Goal: Transaction & Acquisition: Purchase product/service

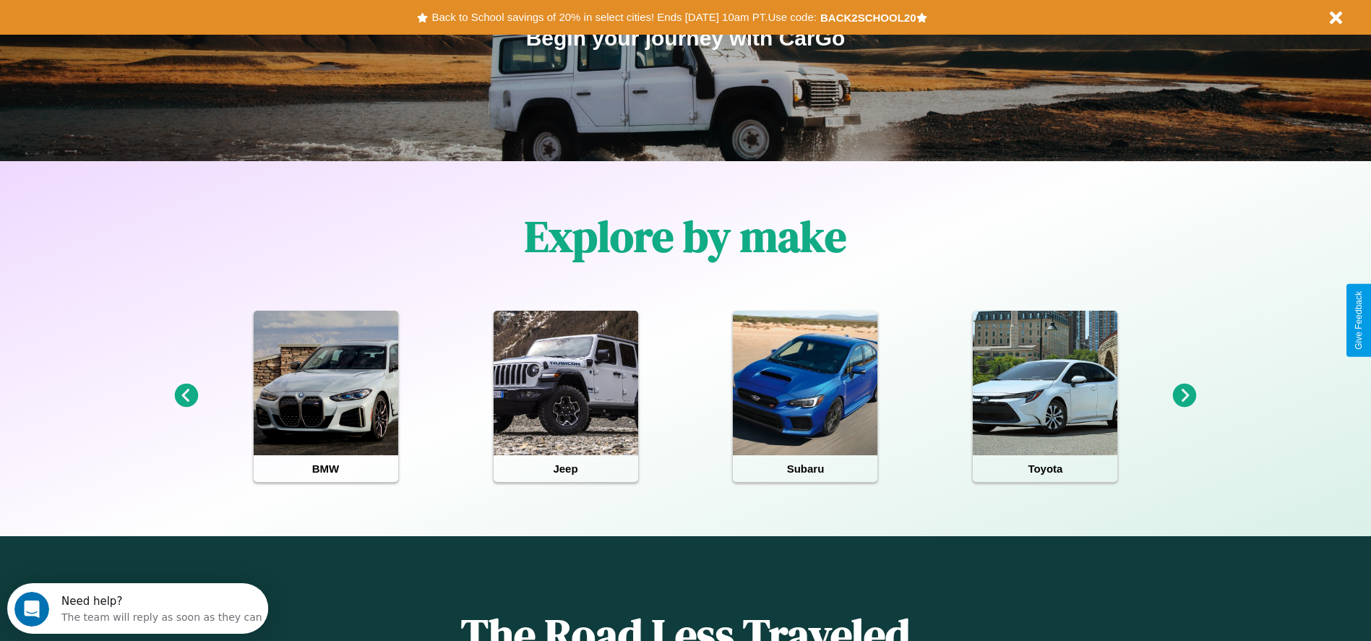
scroll to position [300, 0]
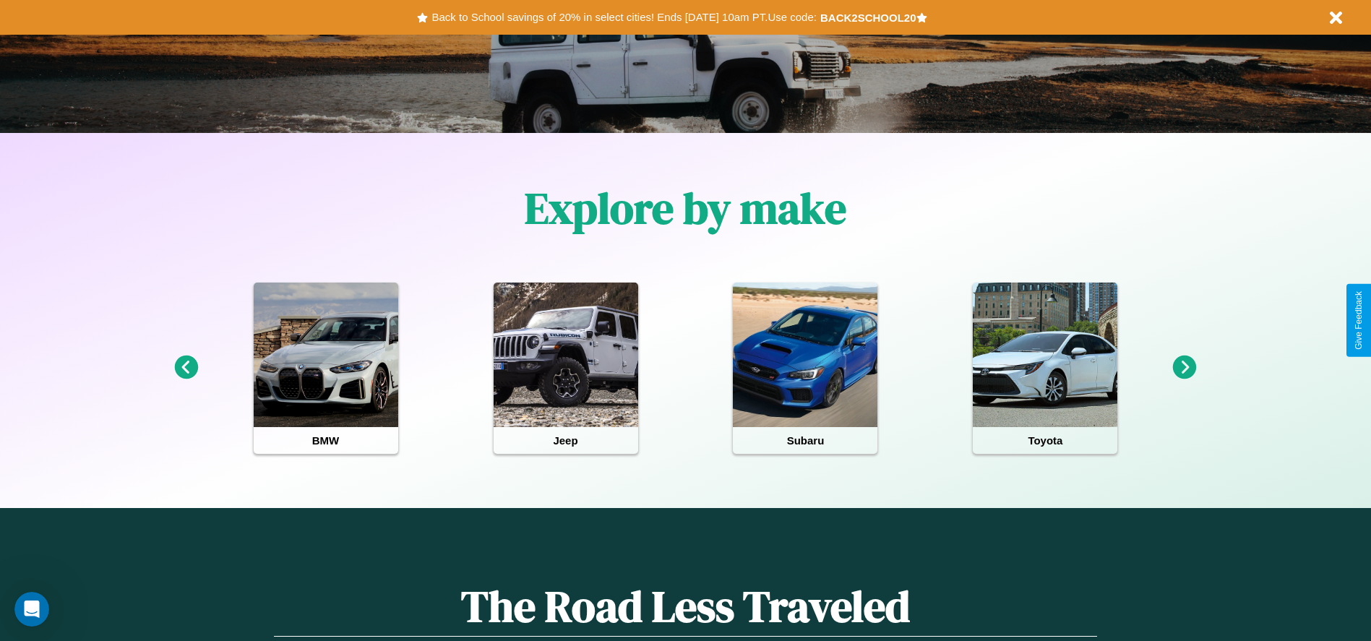
click at [1184, 368] on icon at bounding box center [1185, 367] width 24 height 24
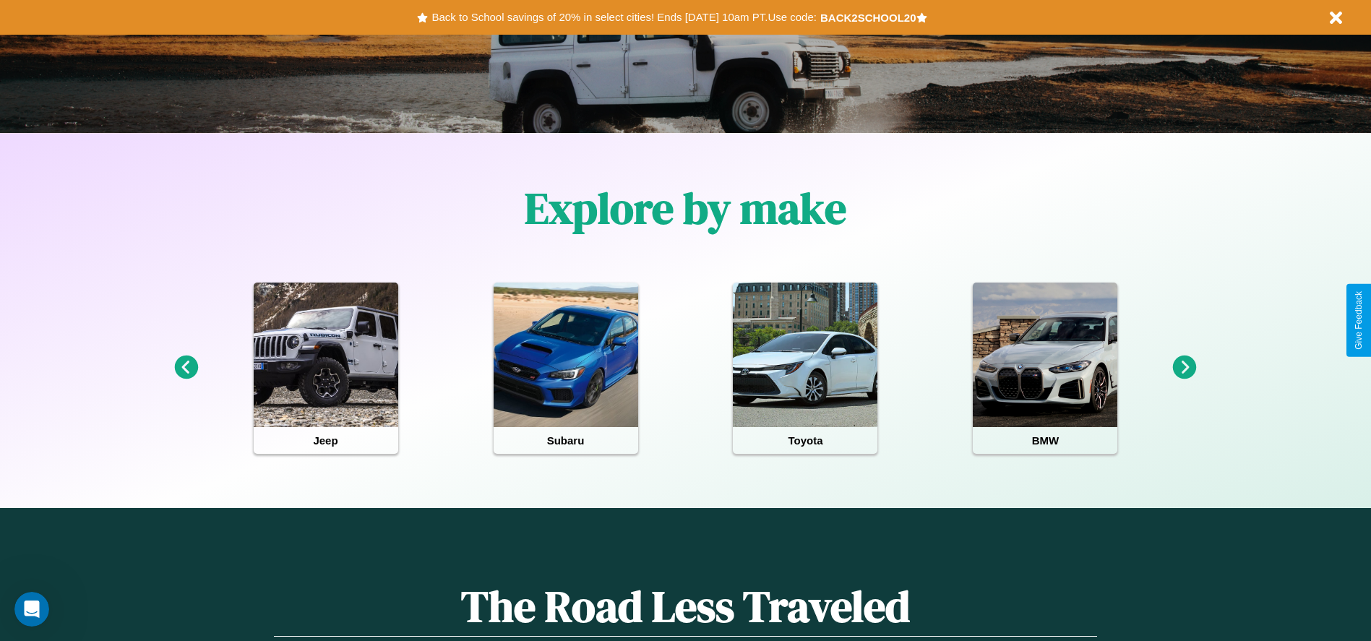
click at [1184, 368] on icon at bounding box center [1185, 367] width 24 height 24
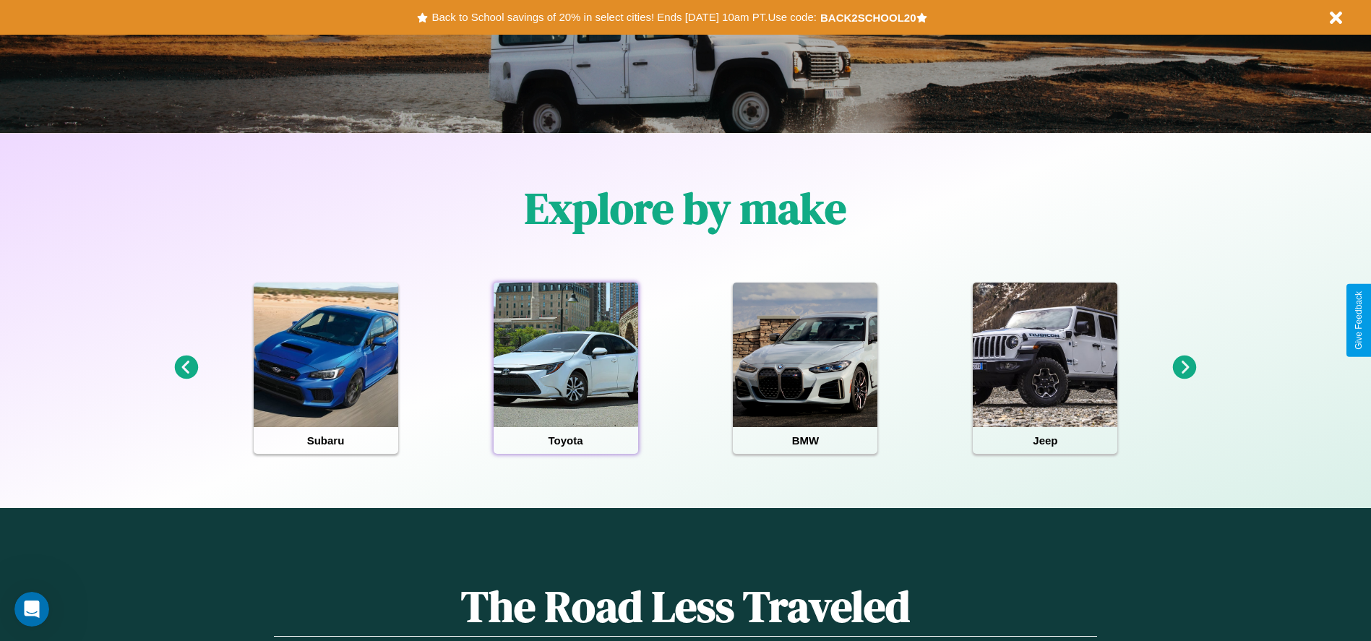
click at [565, 368] on div at bounding box center [565, 354] width 144 height 144
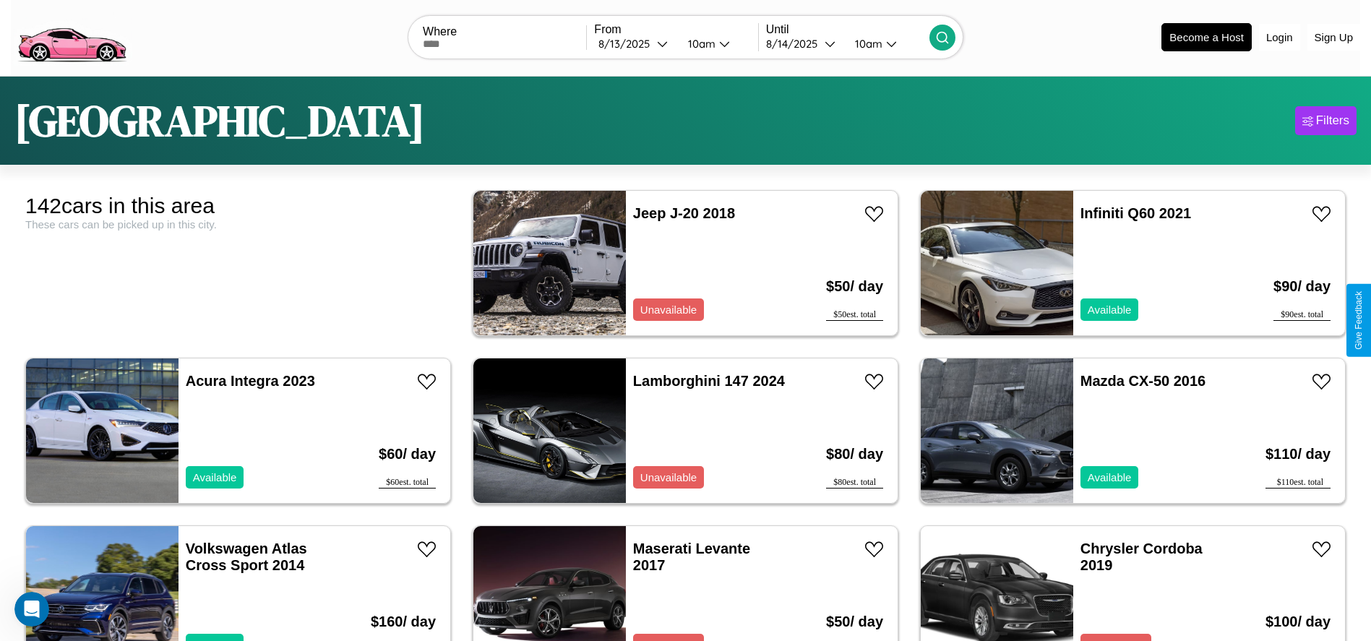
scroll to position [6028, 0]
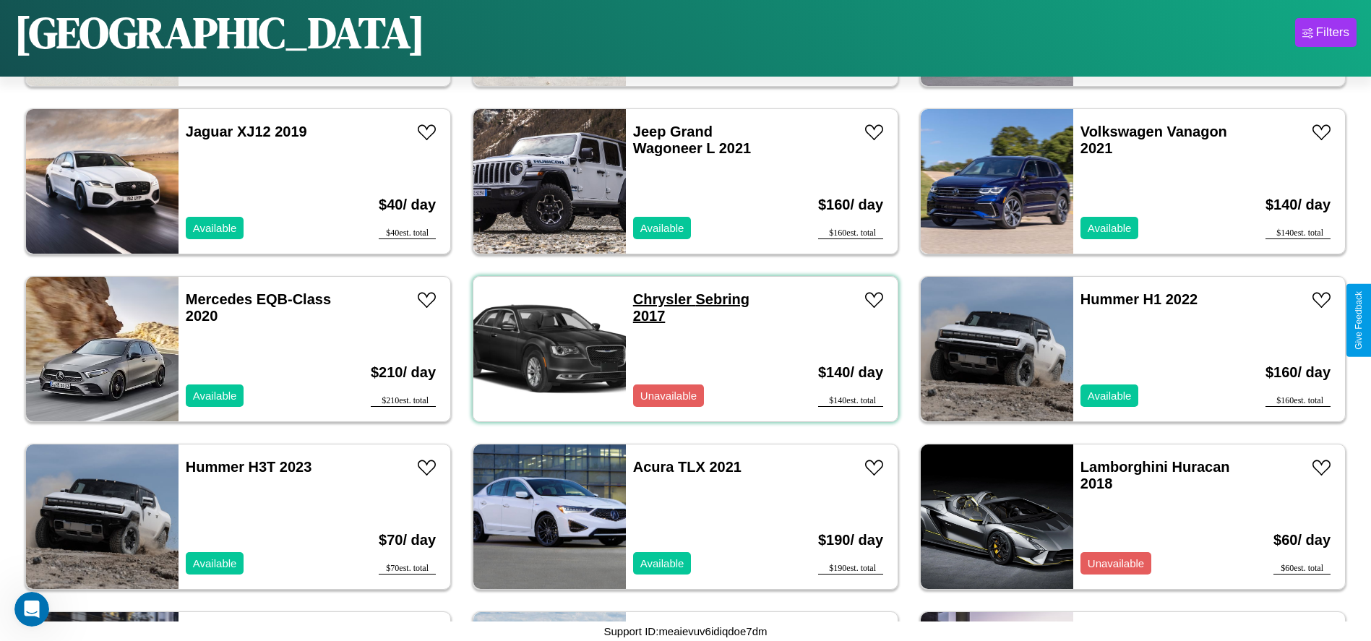
click at [657, 299] on link "Chrysler Sebring 2017" at bounding box center [691, 307] width 116 height 33
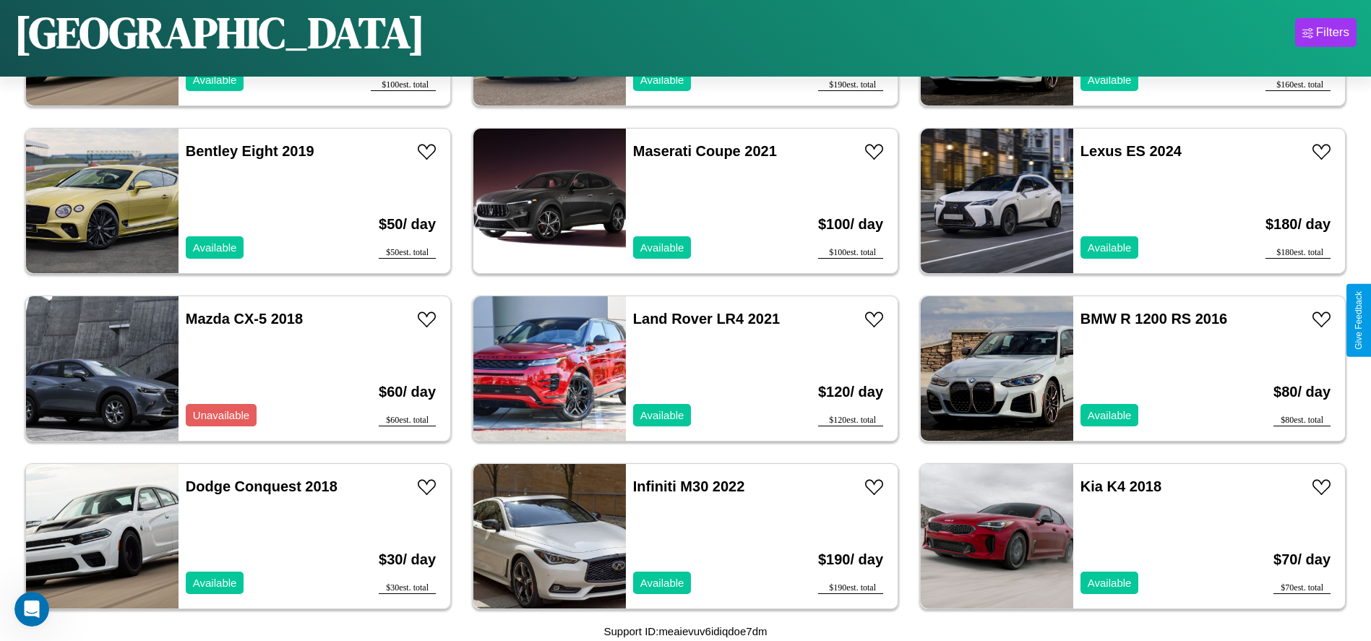
scroll to position [7530, 0]
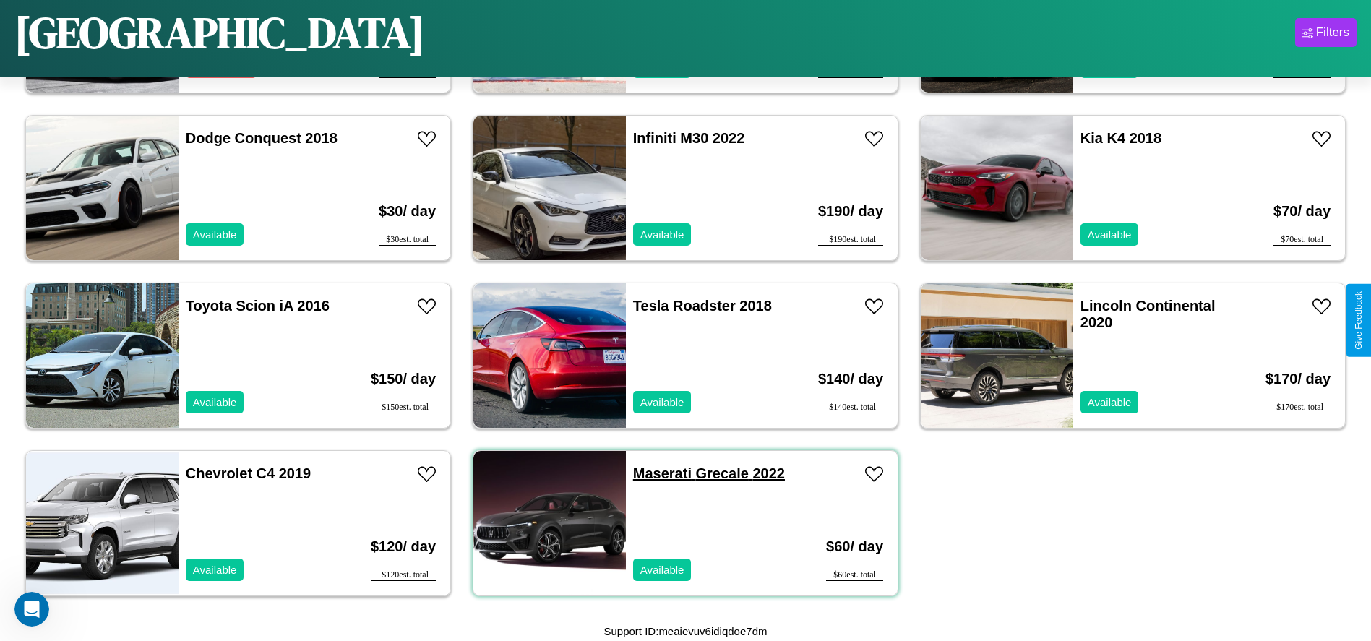
click at [657, 473] on link "Maserati Grecale 2022" at bounding box center [709, 473] width 152 height 16
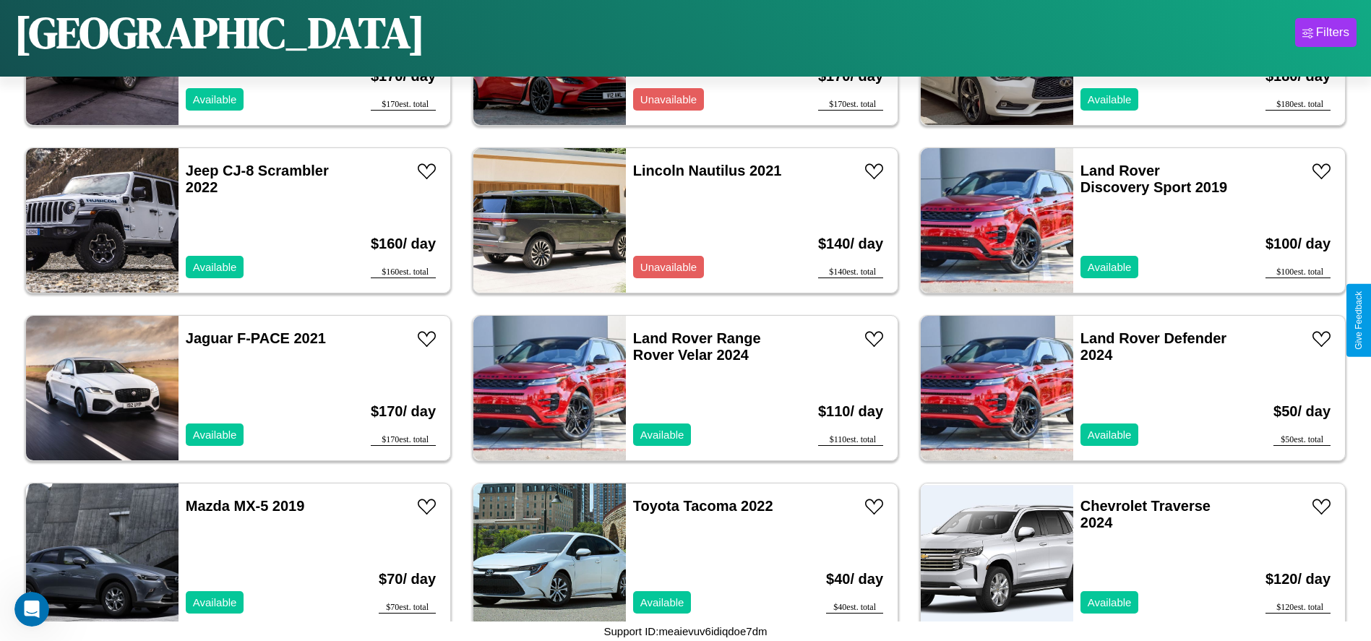
scroll to position [1167, 0]
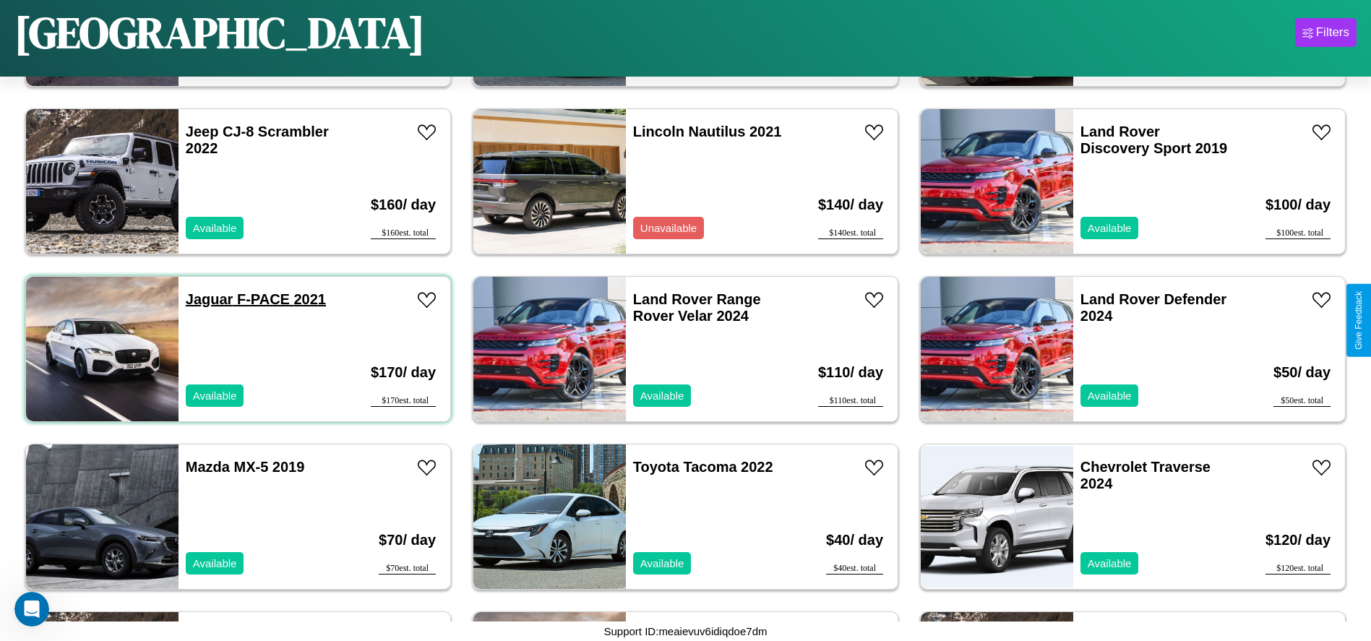
click at [207, 299] on link "Jaguar F-PACE 2021" at bounding box center [256, 299] width 140 height 16
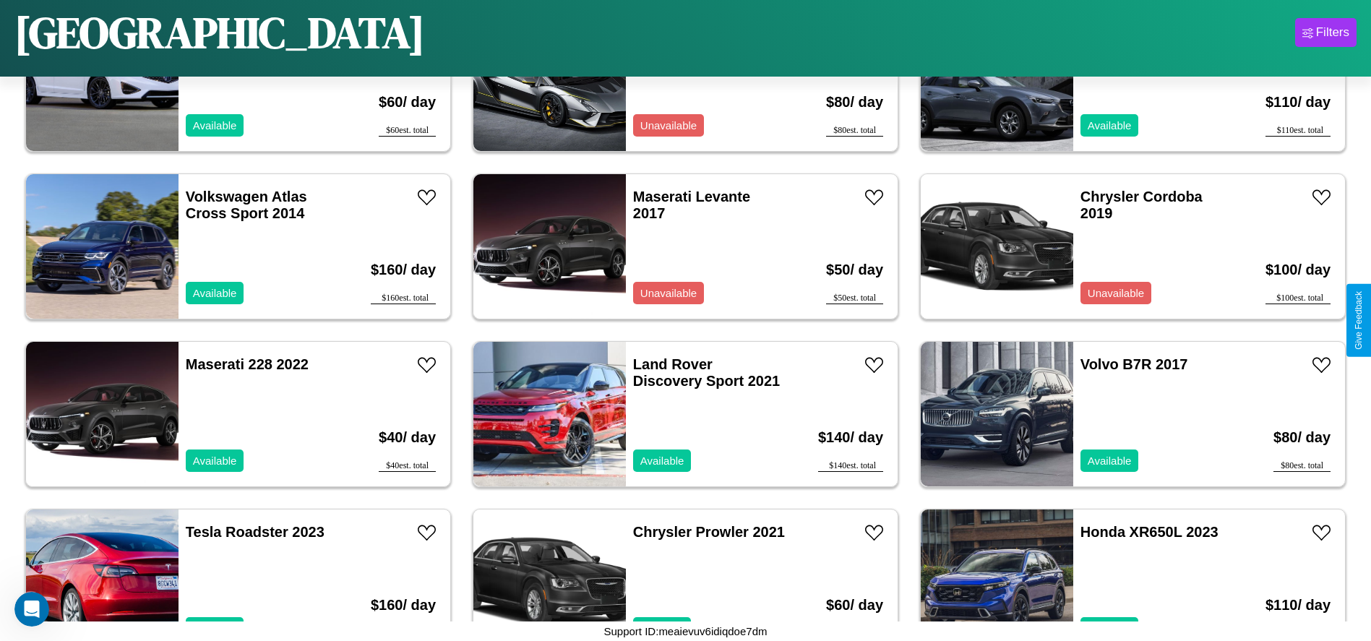
scroll to position [161, 0]
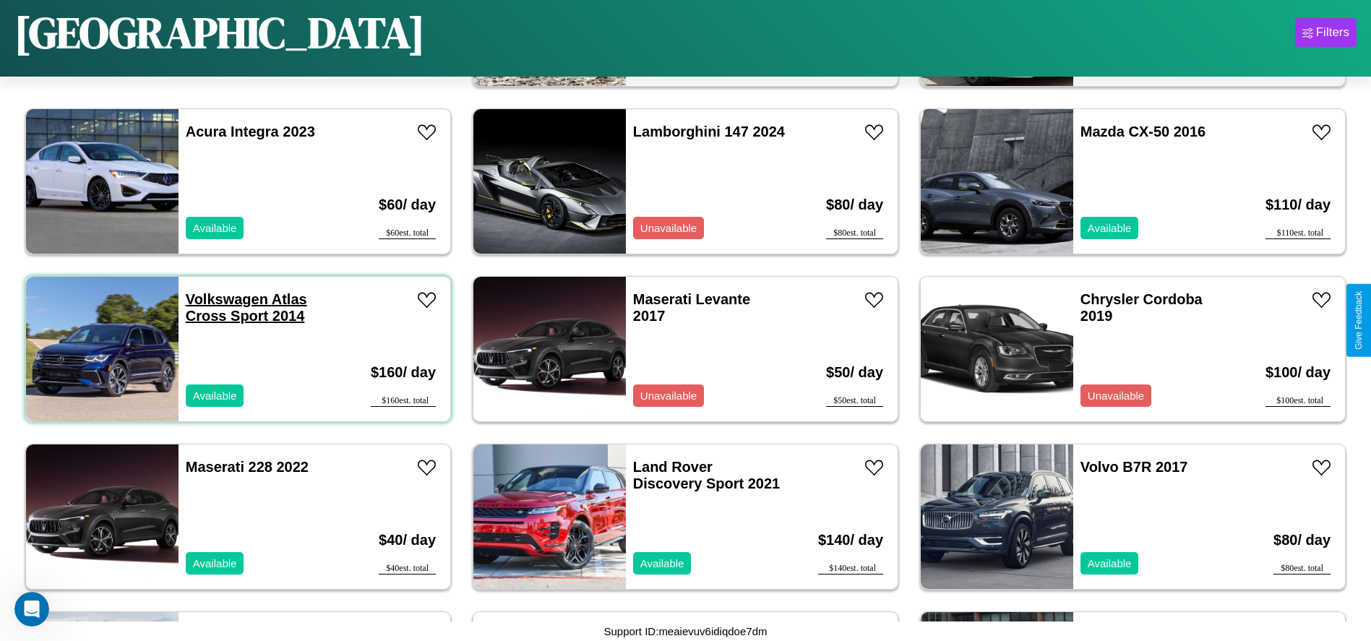
click at [225, 299] on link "Volkswagen Atlas Cross Sport 2014" at bounding box center [246, 307] width 121 height 33
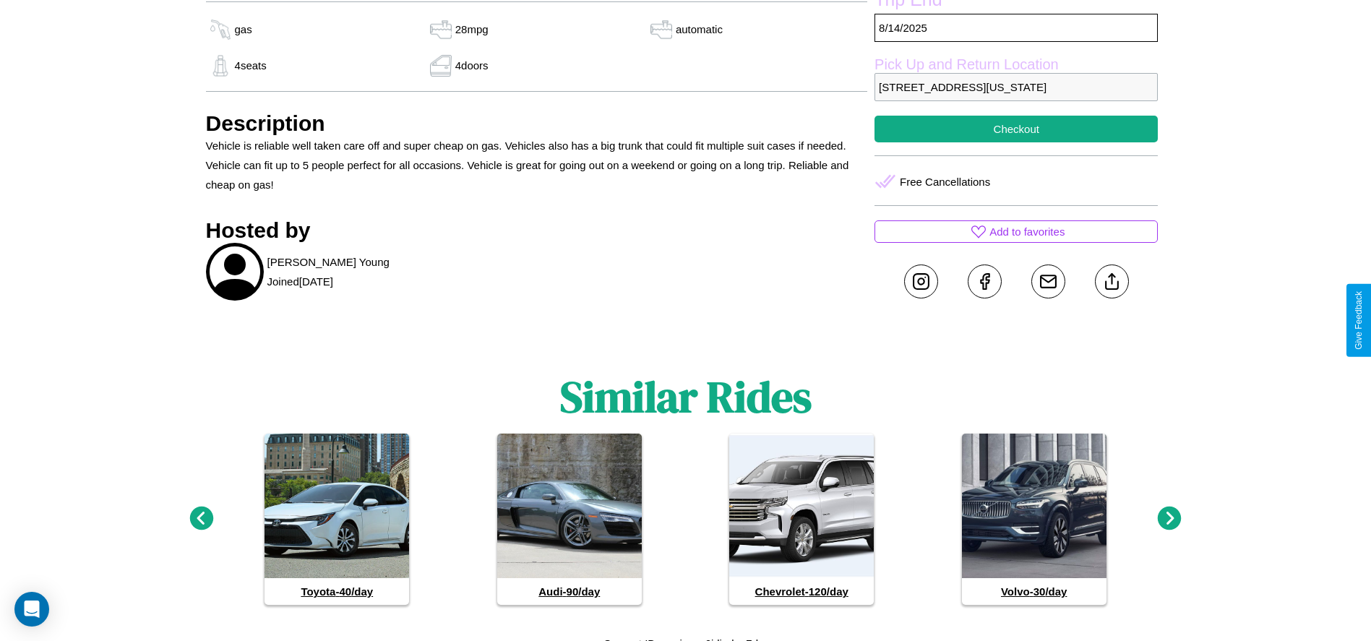
scroll to position [595, 0]
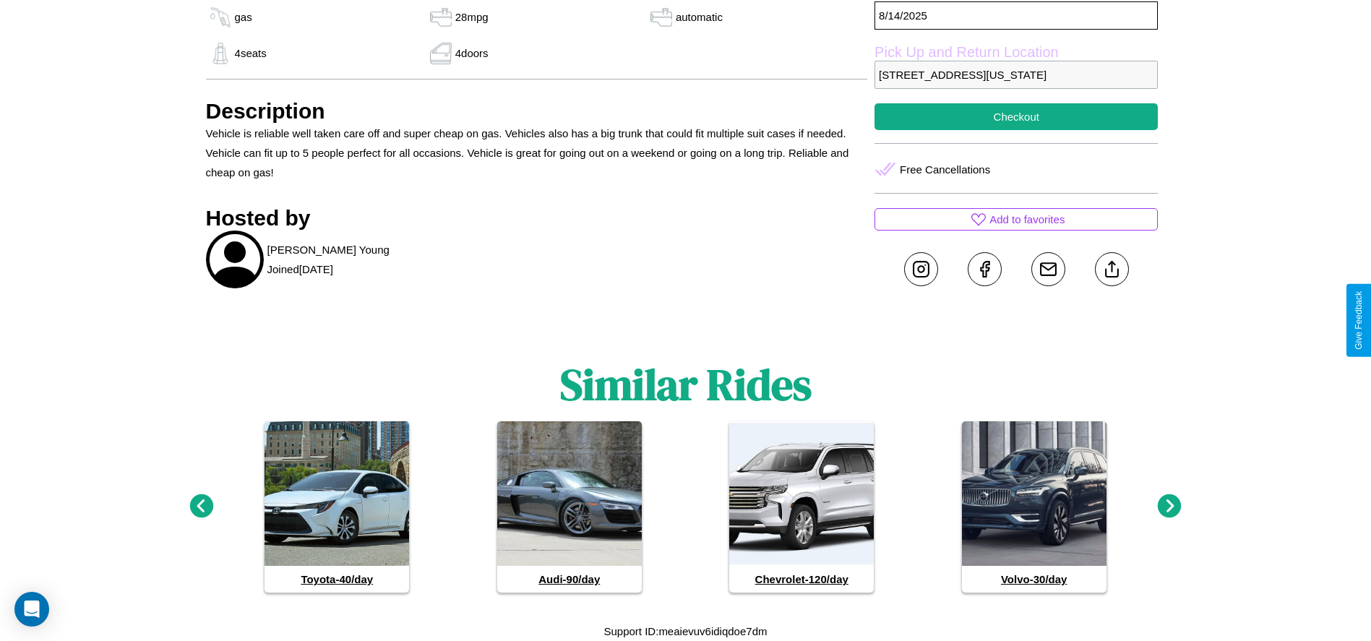
click at [201, 506] on icon at bounding box center [201, 506] width 24 height 24
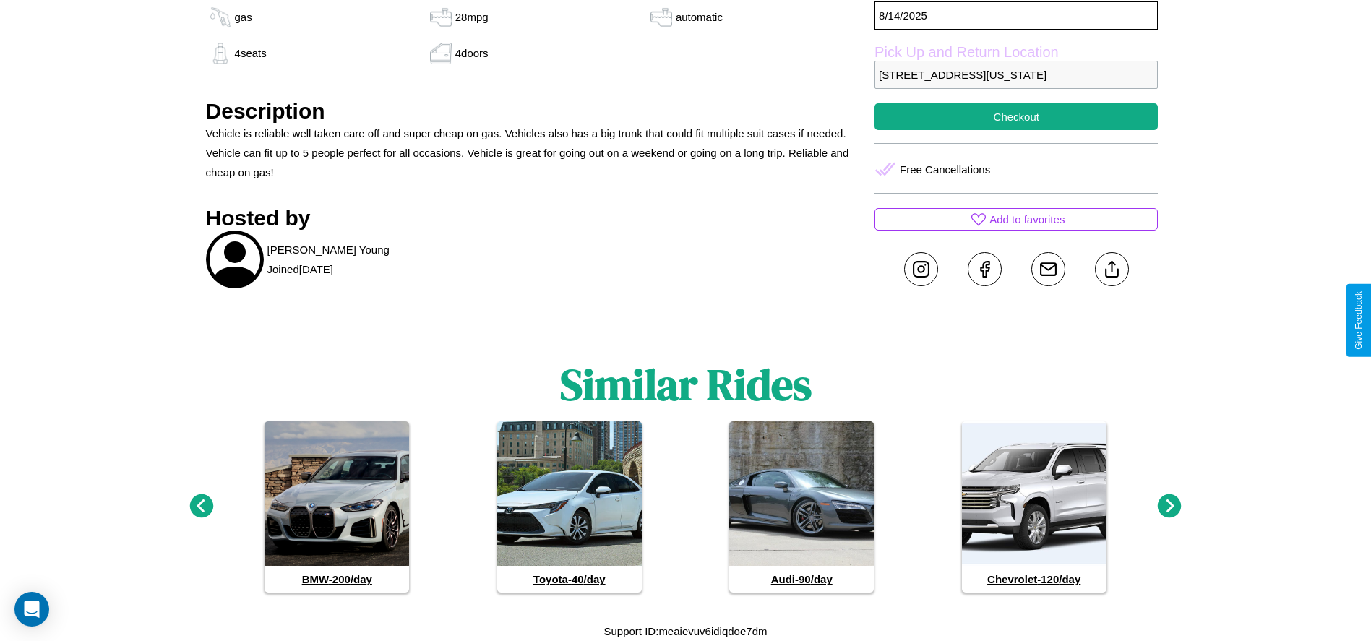
click at [1169, 506] on icon at bounding box center [1169, 506] width 24 height 24
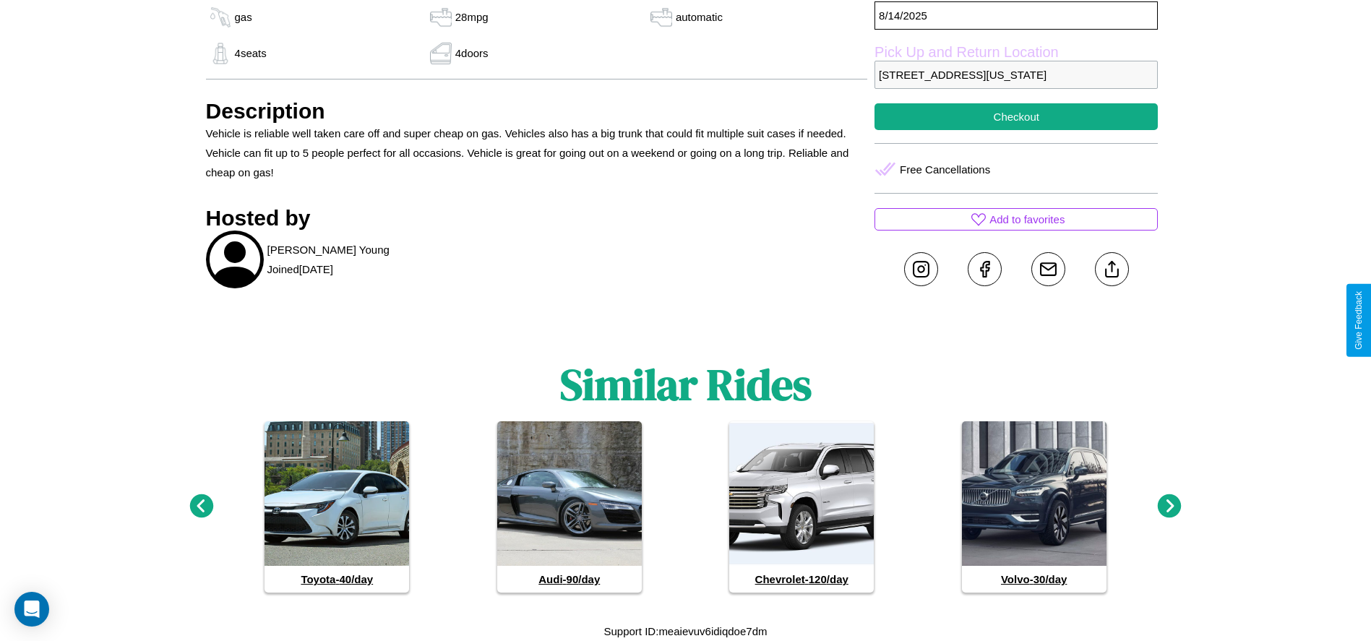
click at [1169, 506] on icon at bounding box center [1169, 506] width 24 height 24
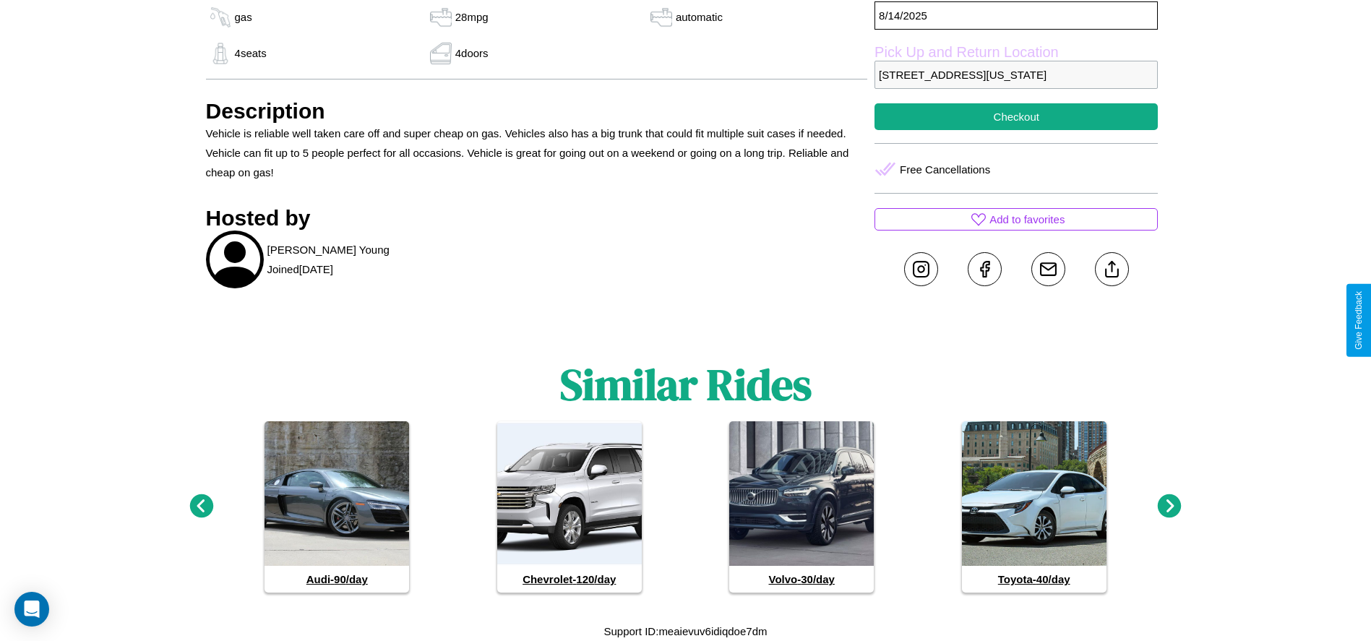
click at [1169, 506] on icon at bounding box center [1169, 506] width 24 height 24
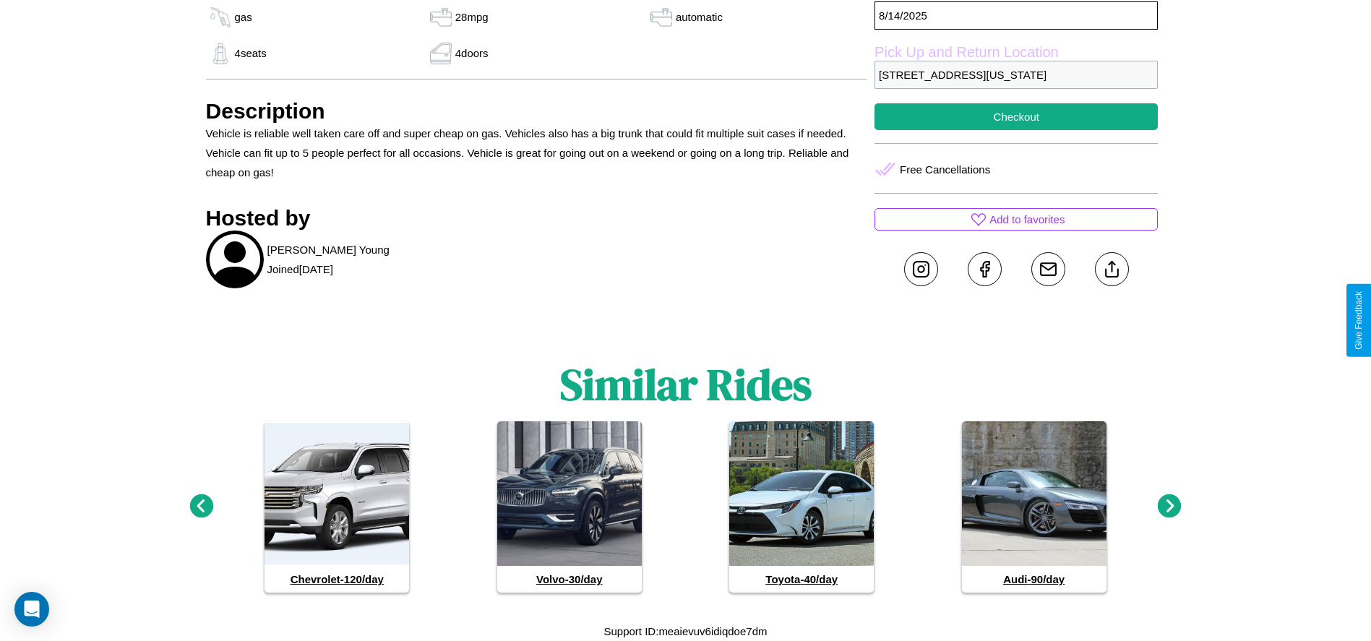
click at [201, 506] on icon at bounding box center [201, 506] width 24 height 24
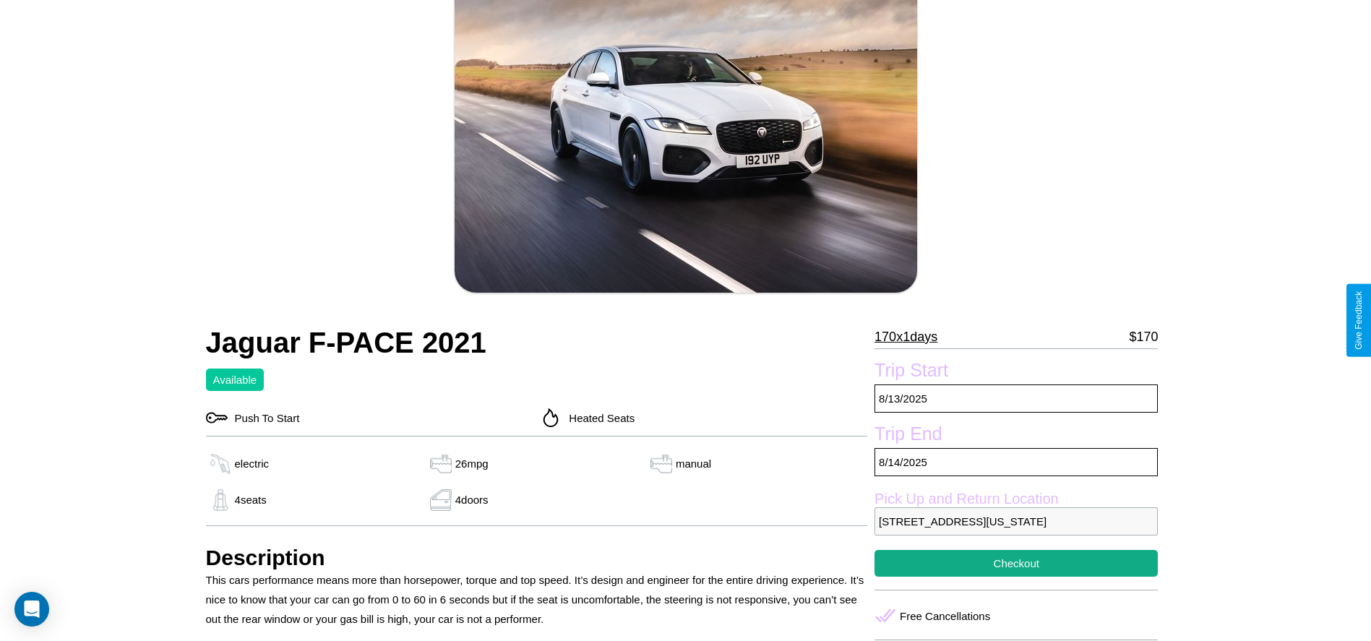
scroll to position [148, 0]
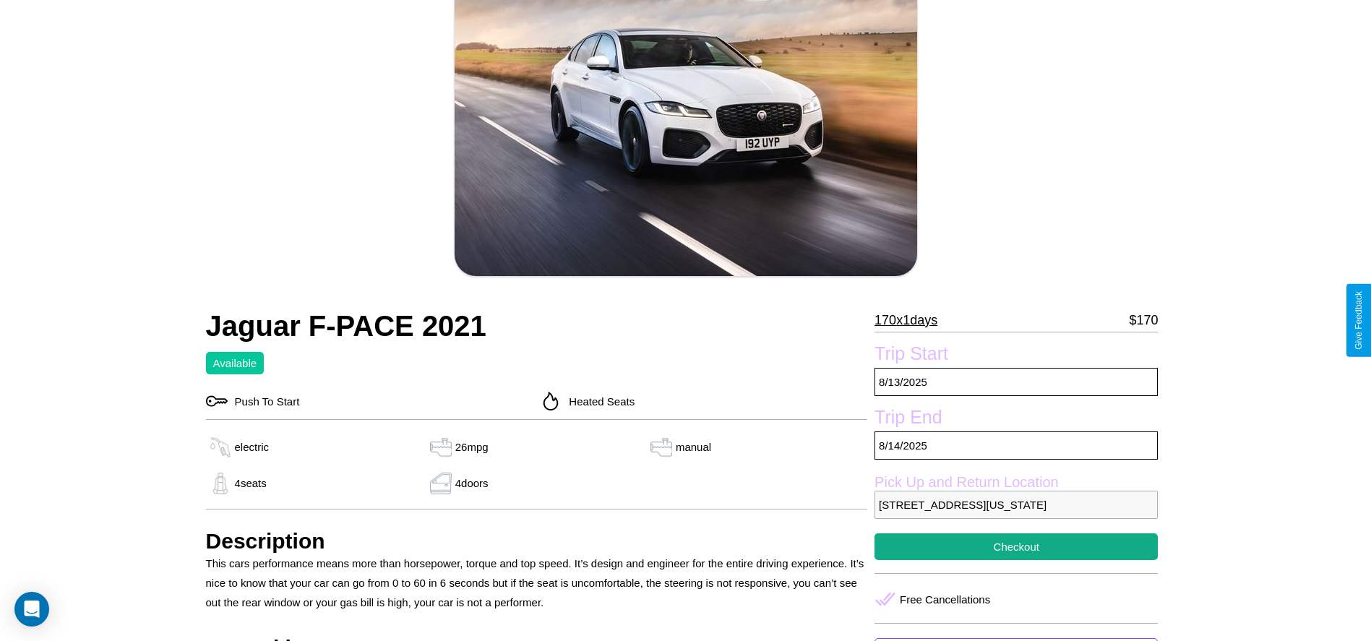
click at [911, 320] on p "170 x 1 days" at bounding box center [905, 320] width 63 height 23
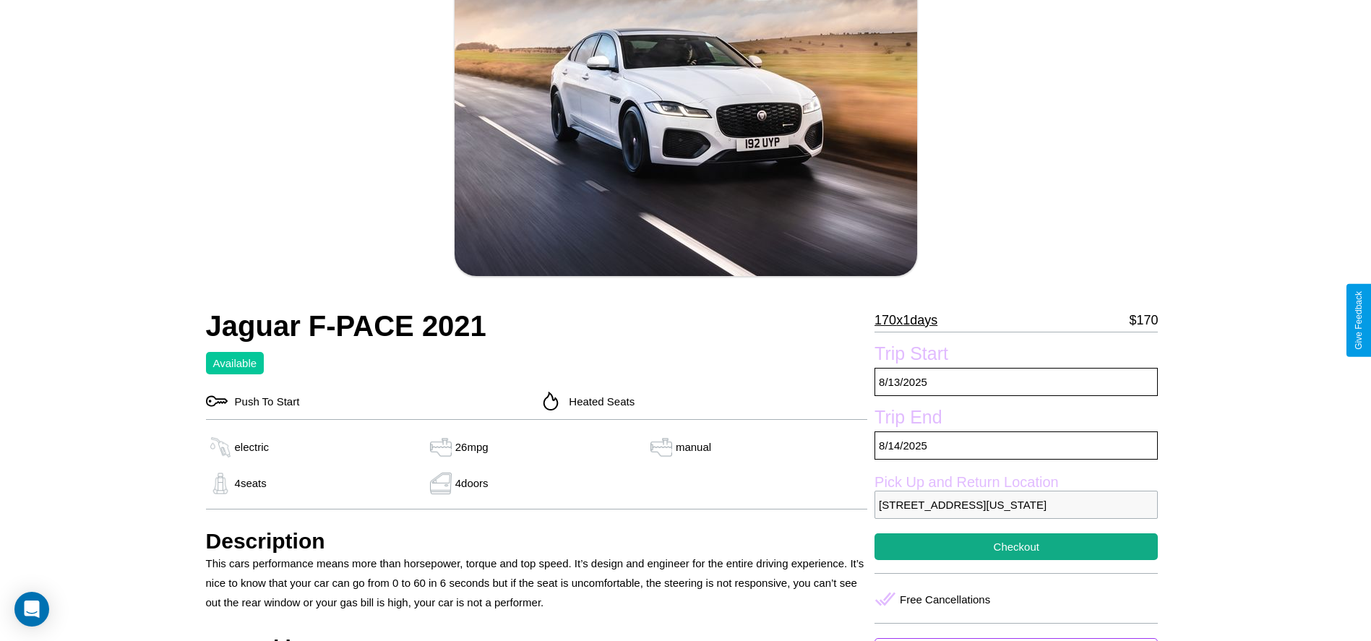
click at [911, 320] on p "170 x 1 days" at bounding box center [905, 320] width 63 height 23
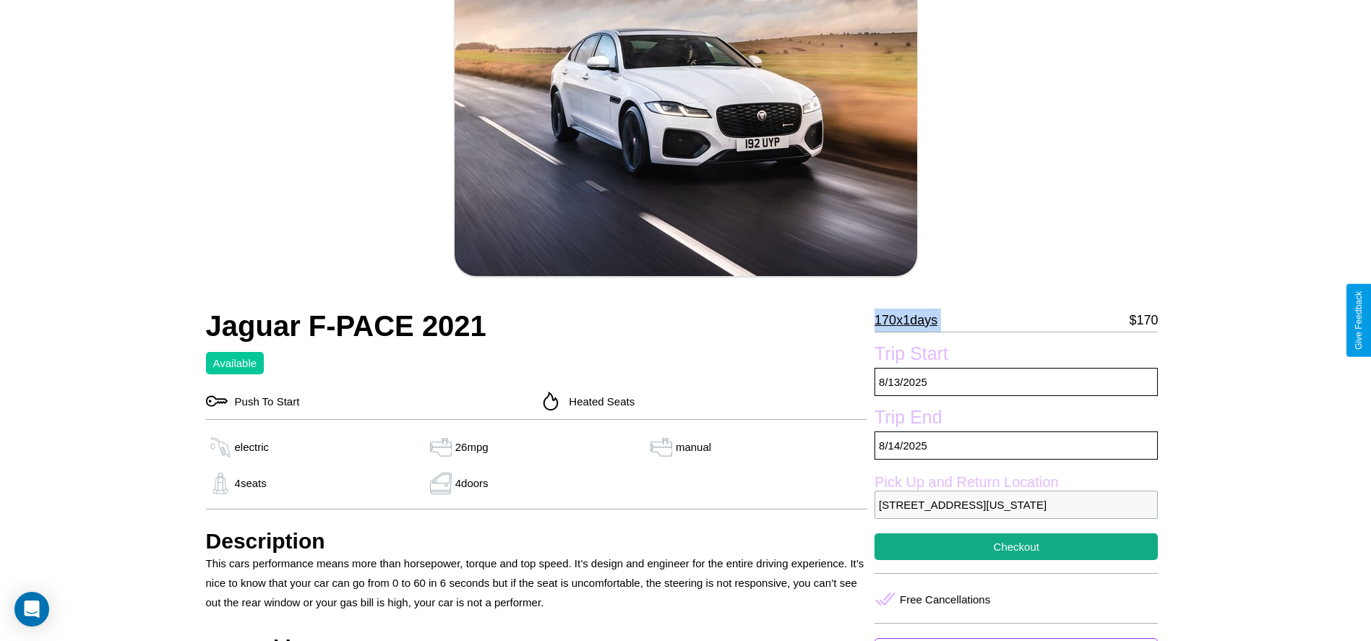
click at [911, 320] on p "170 x 1 days" at bounding box center [905, 320] width 63 height 23
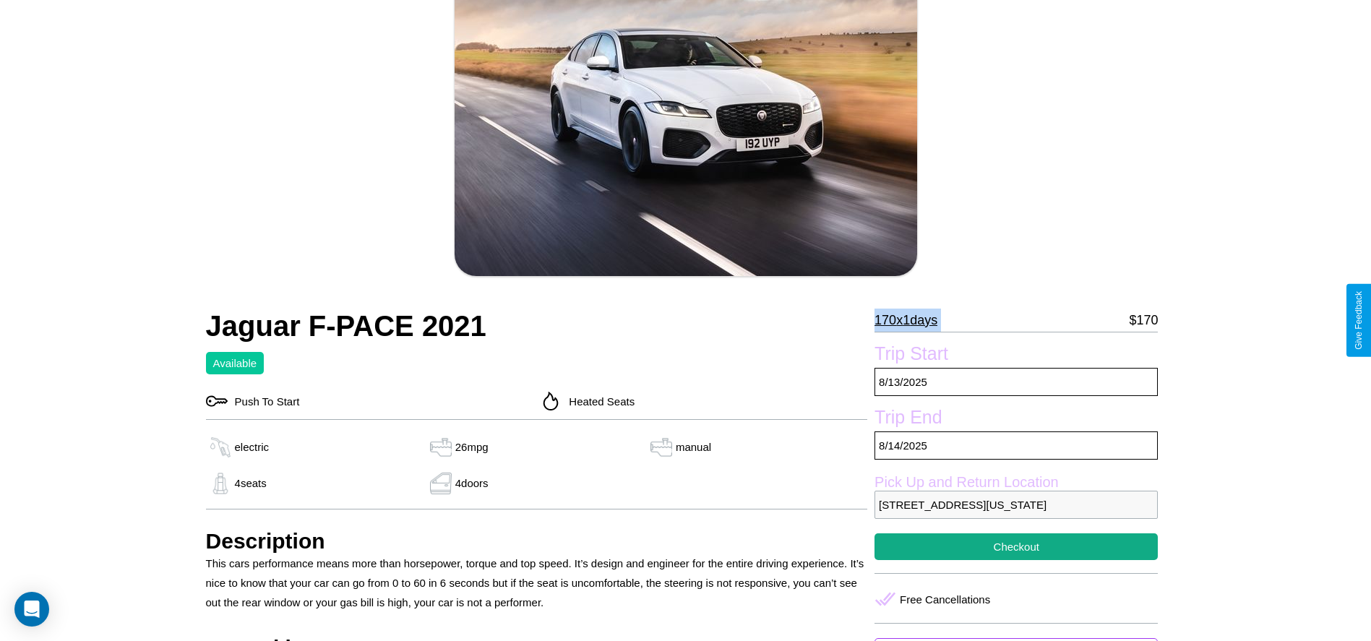
click at [911, 320] on p "170 x 1 days" at bounding box center [905, 320] width 63 height 23
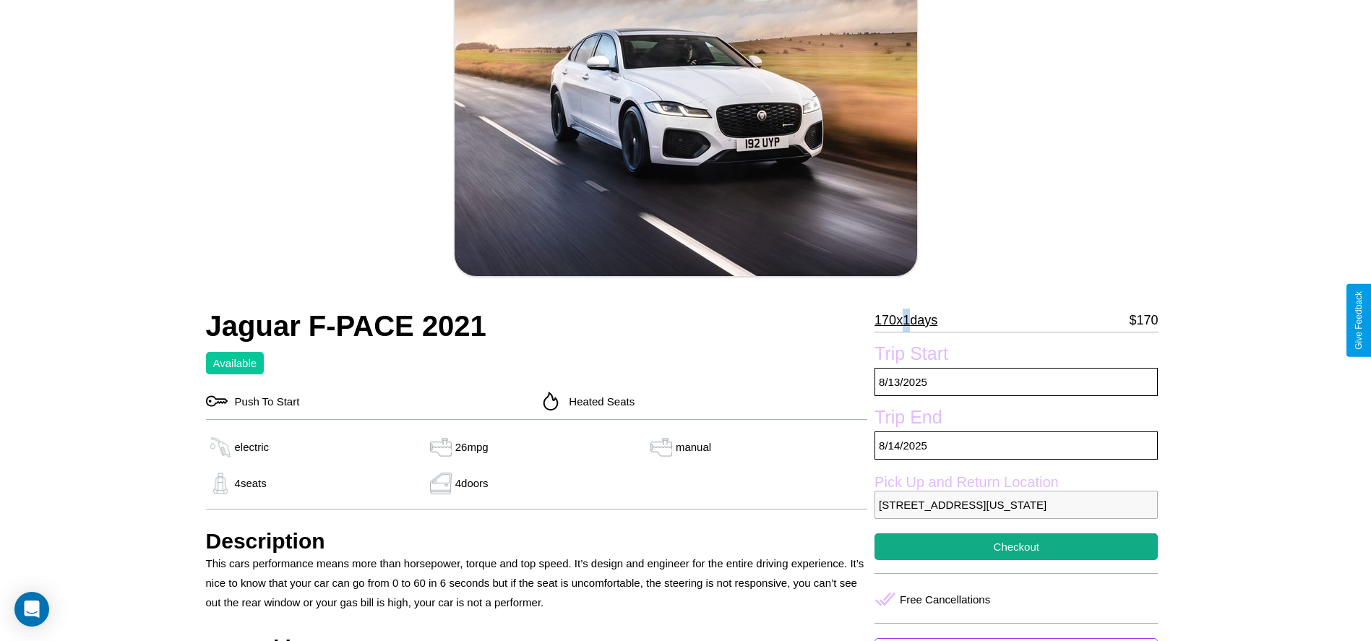
click at [911, 320] on p "170 x 1 days" at bounding box center [905, 320] width 63 height 23
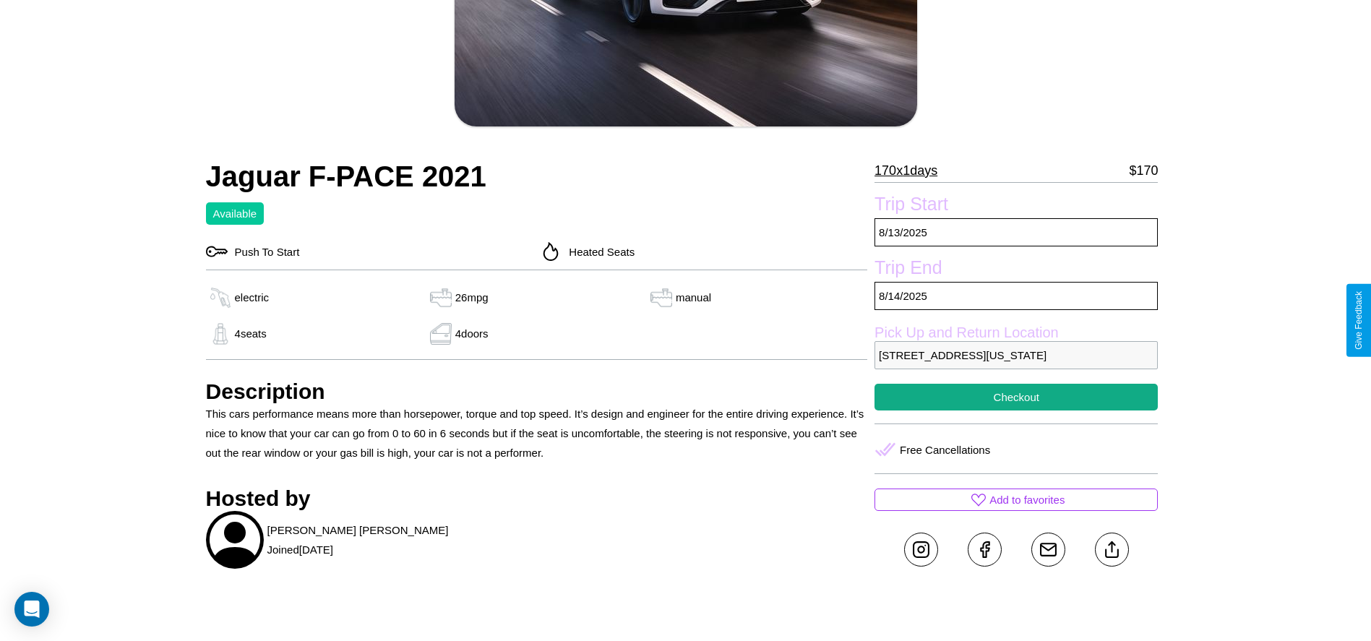
scroll to position [597, 0]
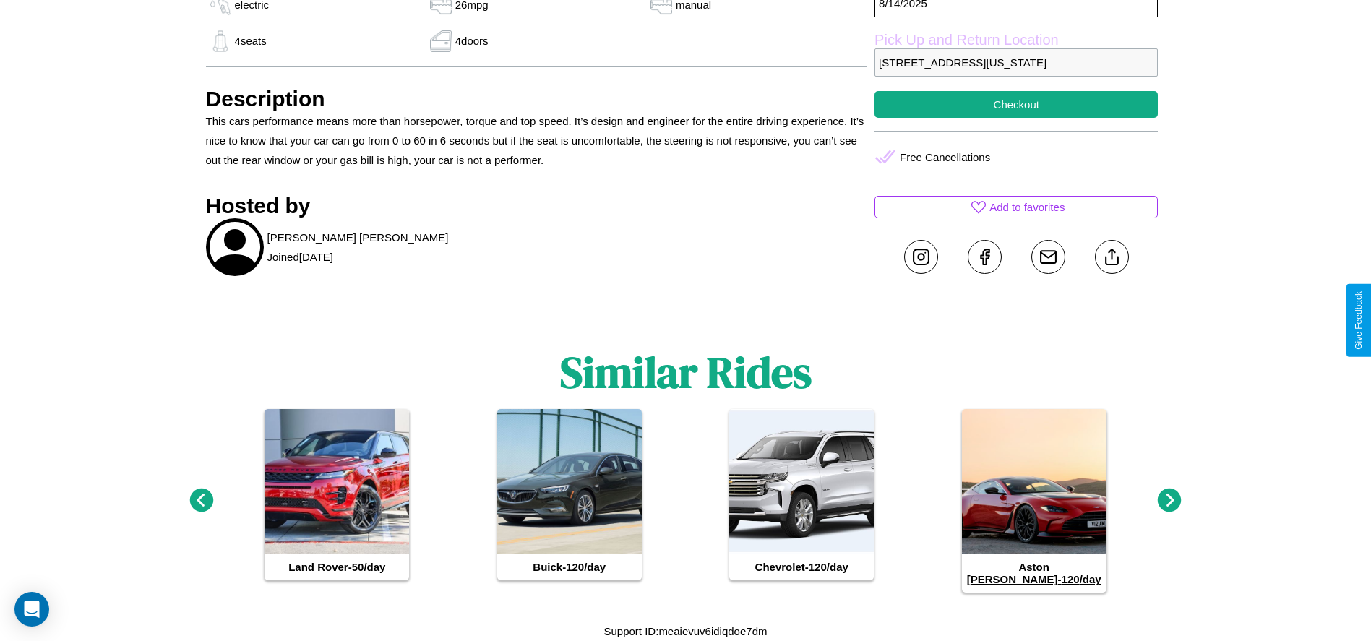
click at [1169, 506] on icon at bounding box center [1169, 500] width 24 height 24
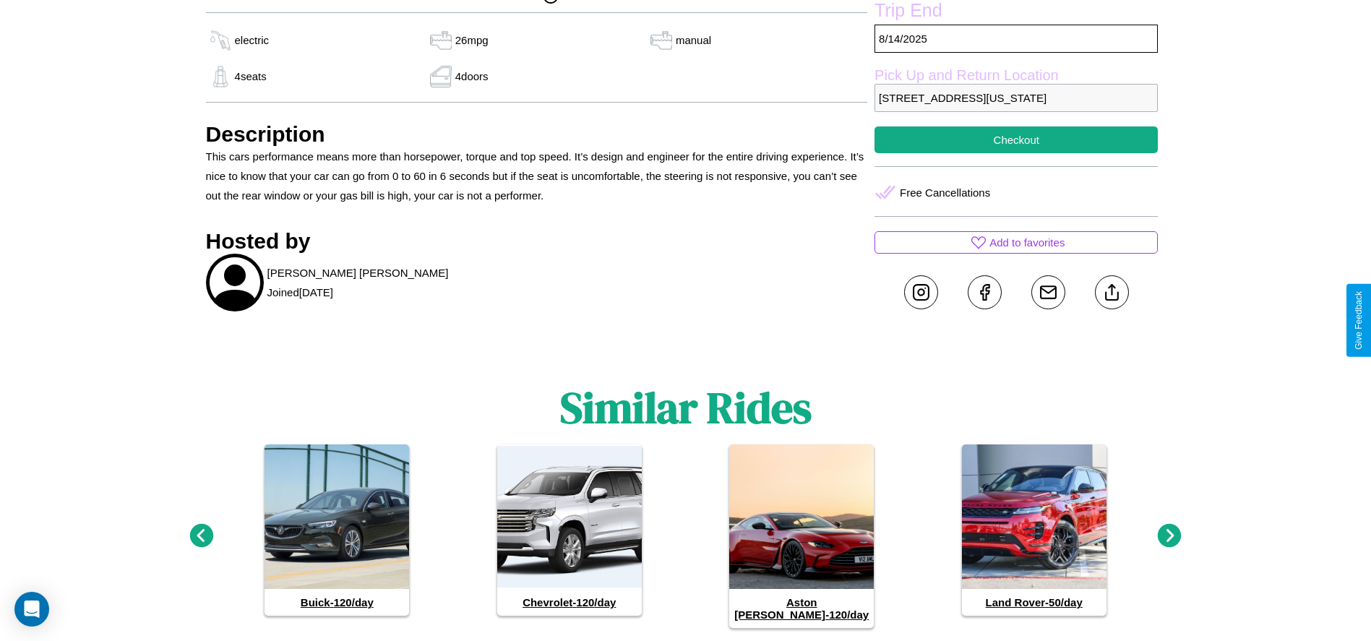
scroll to position [546, 0]
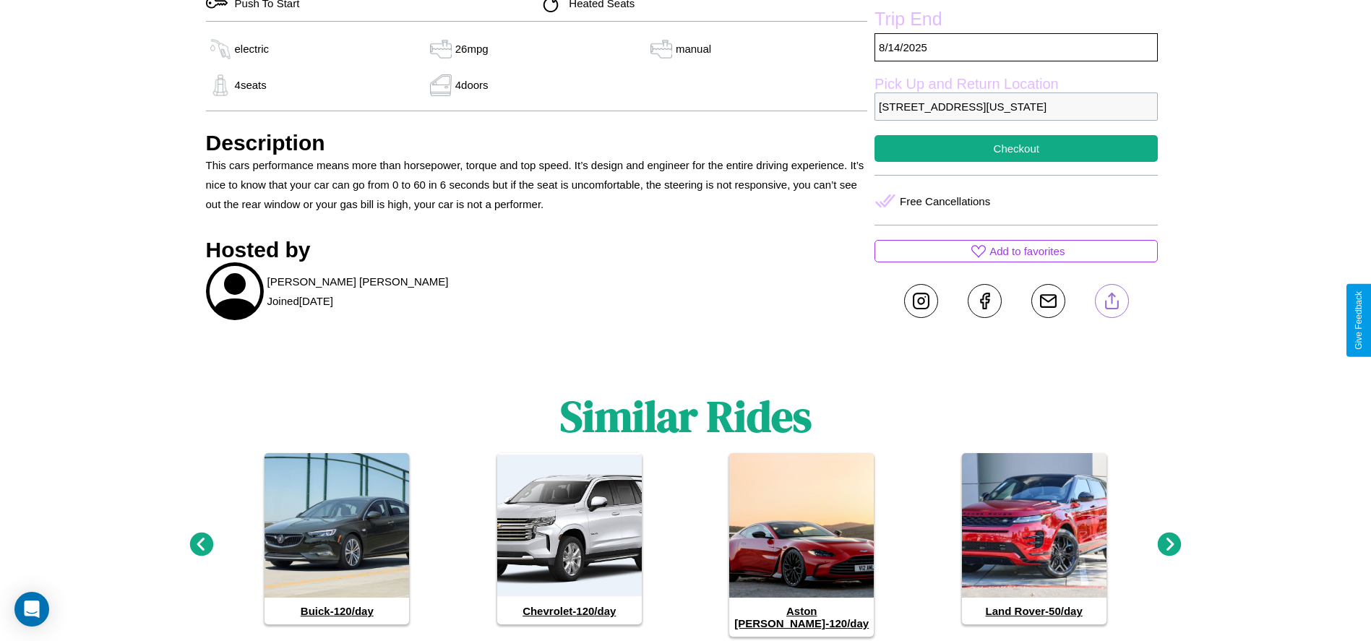
click at [1111, 303] on line at bounding box center [1111, 298] width 0 height 10
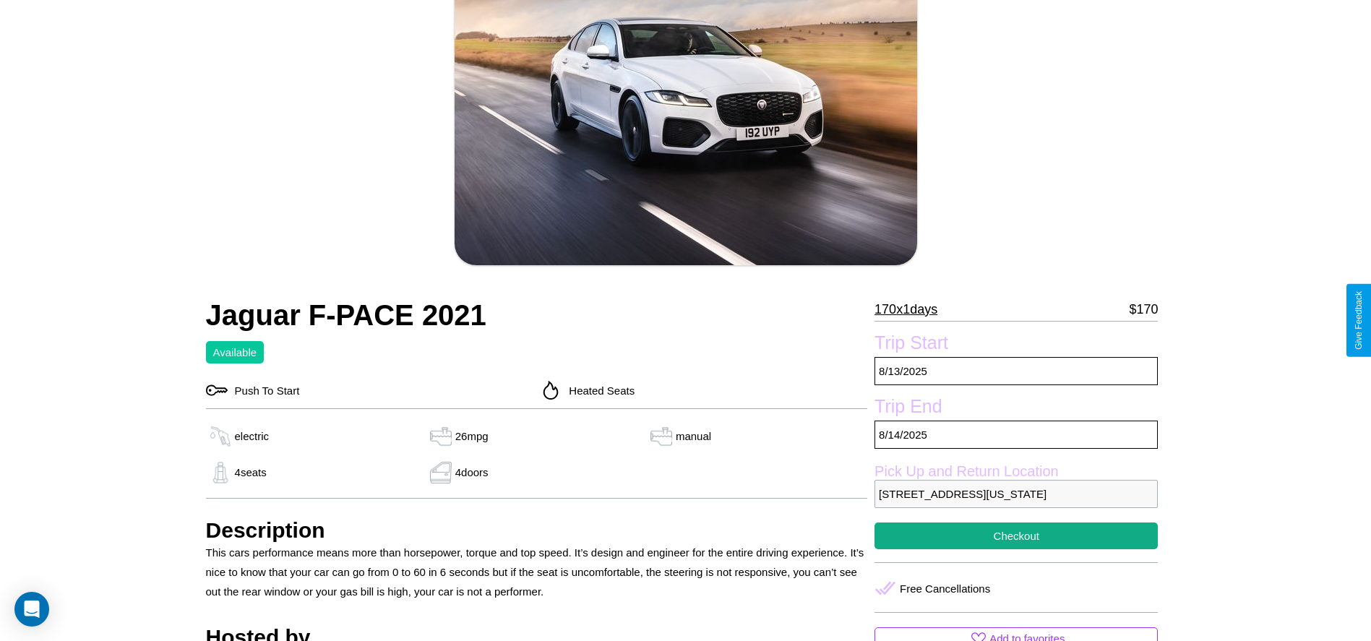
scroll to position [157, 0]
